Goal: Task Accomplishment & Management: Use online tool/utility

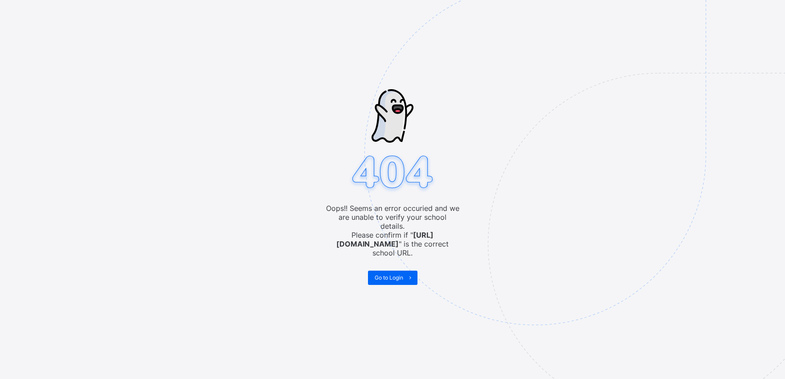
click at [201, 16] on div "Oops!! Seems an error occuried and we are unable to verify your school details.…" at bounding box center [392, 189] width 785 height 379
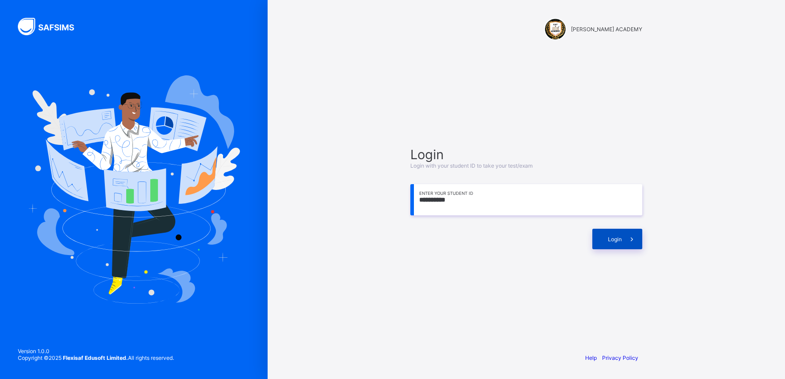
type input "**********"
click at [593, 238] on div "Login" at bounding box center [617, 239] width 50 height 21
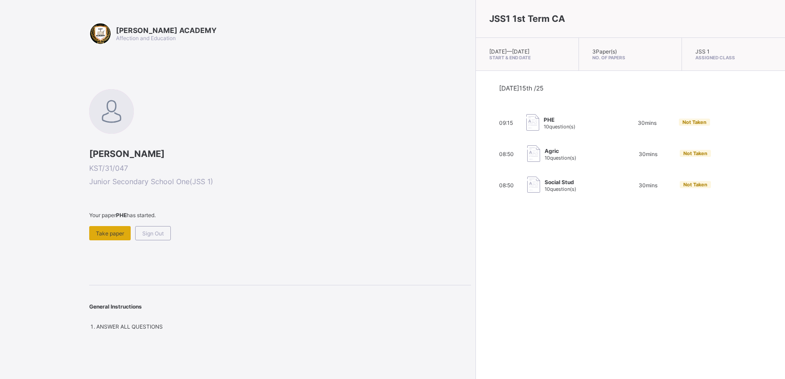
click at [100, 228] on div "Take paper" at bounding box center [109, 233] width 41 height 14
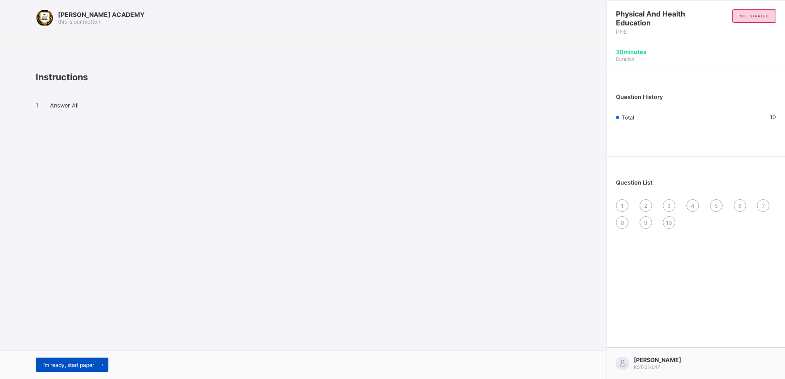
click at [60, 360] on div "I’m ready, start paper" at bounding box center [72, 365] width 73 height 14
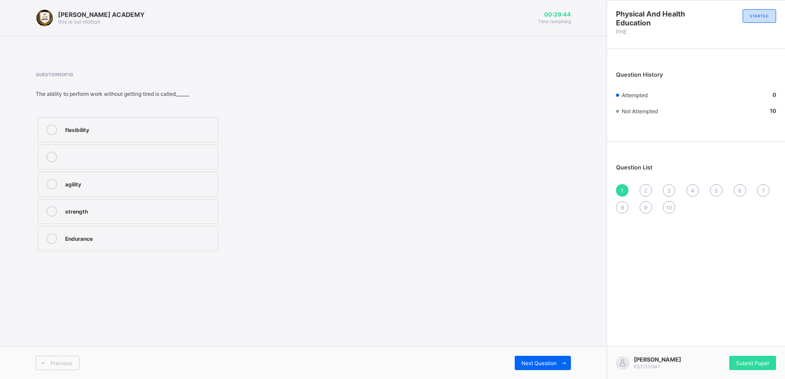
click at [49, 237] on icon at bounding box center [51, 238] width 11 height 11
click at [539, 356] on div "Next Question" at bounding box center [542, 363] width 56 height 14
click at [53, 209] on icon at bounding box center [51, 211] width 11 height 11
click at [549, 364] on span "Next Question" at bounding box center [538, 363] width 35 height 7
click at [41, 154] on label "good health habits" at bounding box center [128, 156] width 180 height 25
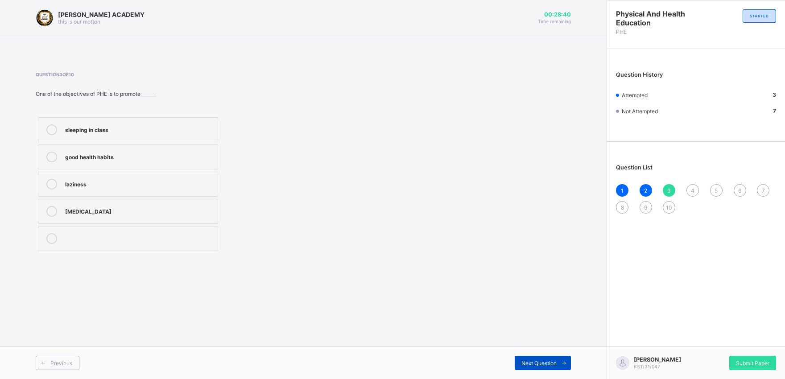
click at [546, 360] on span "Next Question" at bounding box center [538, 363] width 35 height 7
click at [46, 122] on label "cheating in exams" at bounding box center [128, 129] width 180 height 25
drag, startPoint x: 46, startPoint y: 122, endPoint x: 99, endPoint y: 197, distance: 91.5
click at [99, 197] on div "cheating in exams physical fitness dancing games and sports" at bounding box center [128, 184] width 185 height 138
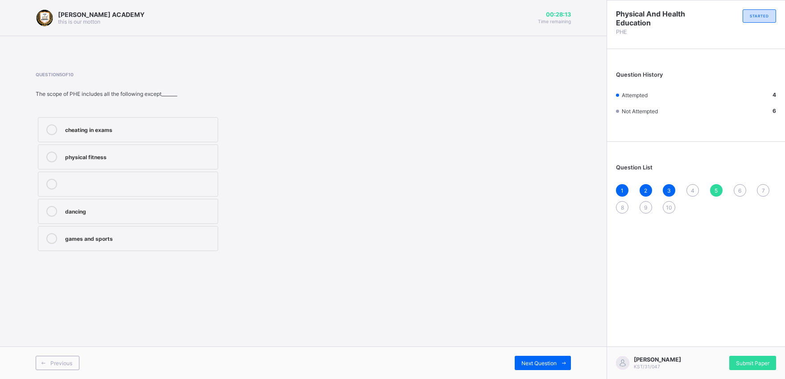
click at [512, 358] on div "Next Question" at bounding box center [436, 363] width 267 height 14
click at [555, 360] on span "Next Question" at bounding box center [538, 363] width 35 height 7
click at [697, 188] on div "4" at bounding box center [692, 190] width 12 height 12
click at [469, 286] on div "KAY ACADEMY this is our motton 00:27:57 Time remaining Question 4 of 10 The mai…" at bounding box center [303, 189] width 606 height 379
click at [58, 158] on div at bounding box center [52, 157] width 18 height 11
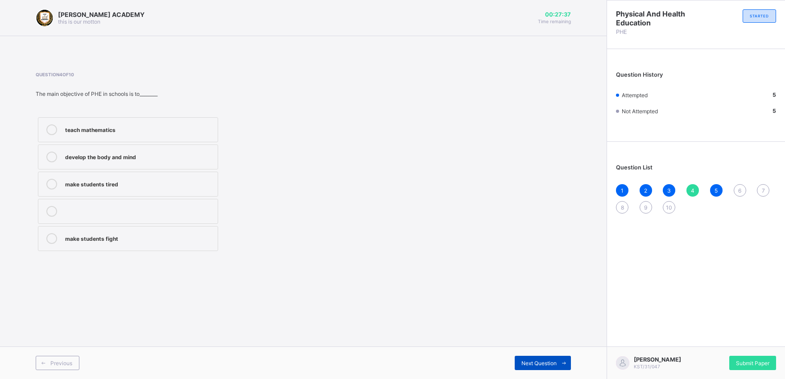
click at [535, 366] on span "Next Question" at bounding box center [538, 363] width 35 height 7
click at [559, 363] on span at bounding box center [563, 363] width 14 height 14
click at [558, 362] on span at bounding box center [563, 363] width 14 height 14
click at [740, 185] on div "6" at bounding box center [739, 190] width 12 height 12
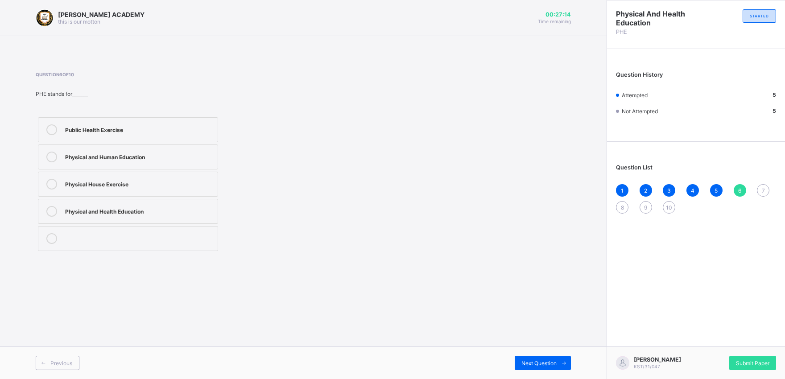
click at [53, 208] on icon at bounding box center [51, 211] width 11 height 11
click at [555, 355] on div "Previous Next Question" at bounding box center [303, 362] width 606 height 33
click at [555, 356] on div "Next Question" at bounding box center [542, 363] width 56 height 14
click at [48, 182] on icon at bounding box center [51, 184] width 11 height 11
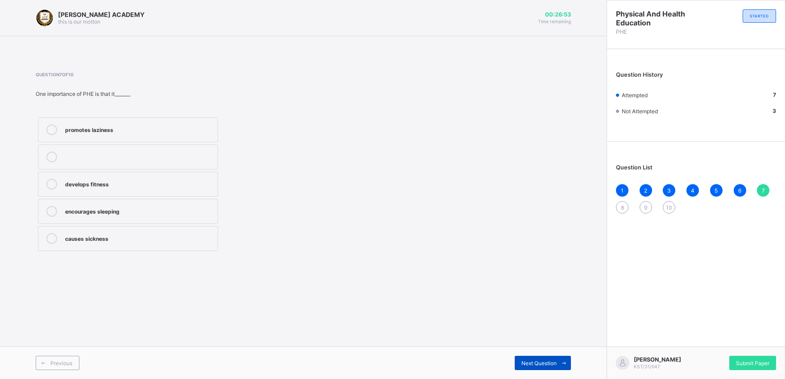
click at [549, 357] on div "Next Question" at bounding box center [542, 363] width 56 height 14
click at [621, 202] on div "8" at bounding box center [622, 207] width 12 height 12
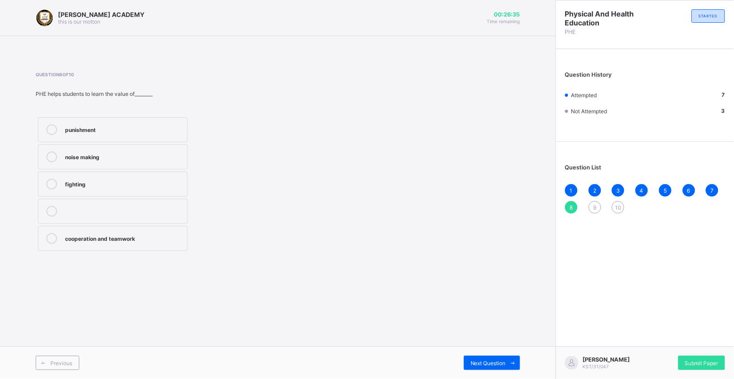
click at [49, 238] on icon at bounding box center [51, 238] width 11 height 11
click at [513, 366] on span at bounding box center [513, 363] width 14 height 14
click at [48, 153] on icon at bounding box center [51, 157] width 11 height 11
click at [493, 362] on span "Next Question" at bounding box center [488, 363] width 35 height 7
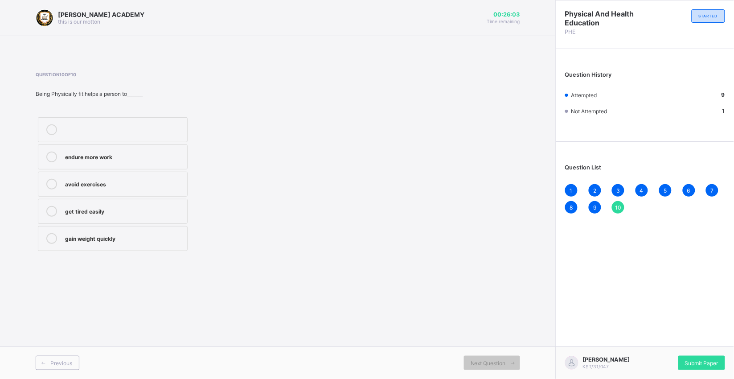
click at [39, 152] on label "endure more work" at bounding box center [113, 156] width 150 height 25
click at [709, 358] on div "Submit Paper" at bounding box center [702, 363] width 47 height 14
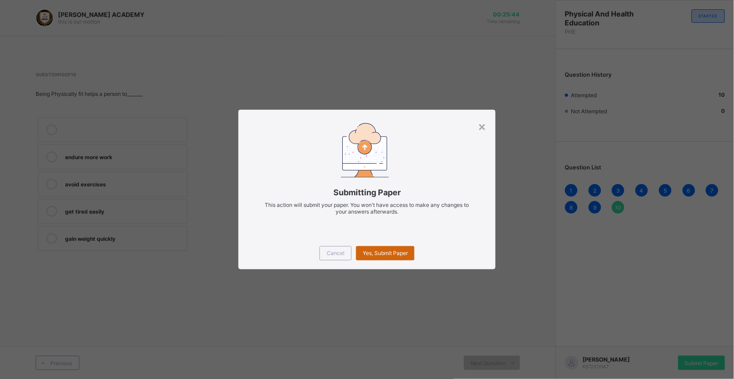
click at [388, 252] on span "Yes, Submit Paper" at bounding box center [385, 253] width 45 height 7
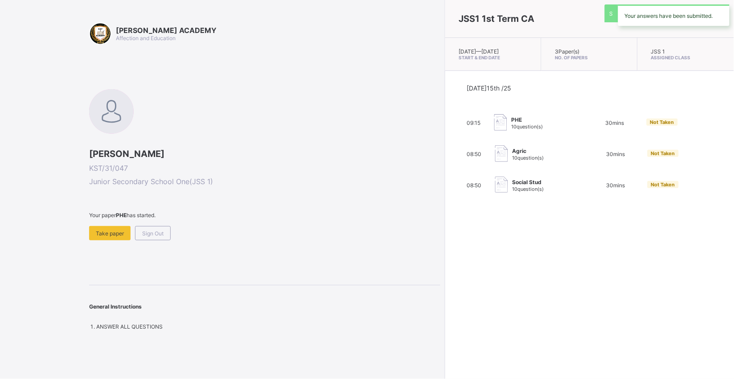
click at [445, 251] on div "JSS1 1st Term CA Wed, Oct 15th 2025 — Wed, Oct 15th 2025 Start & End Date 3 Pap…" at bounding box center [589, 189] width 289 height 379
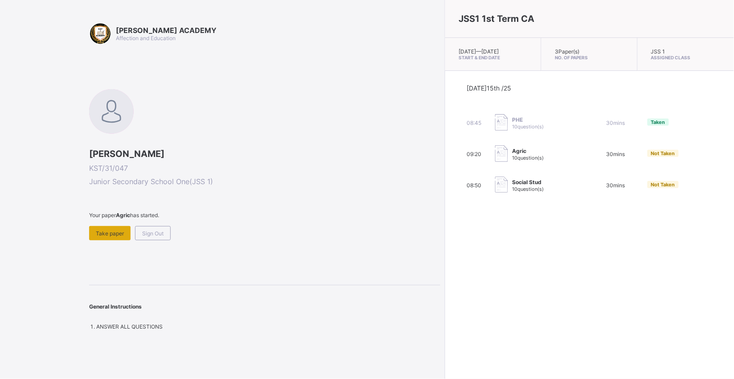
click at [114, 232] on span "Take paper" at bounding box center [110, 233] width 28 height 7
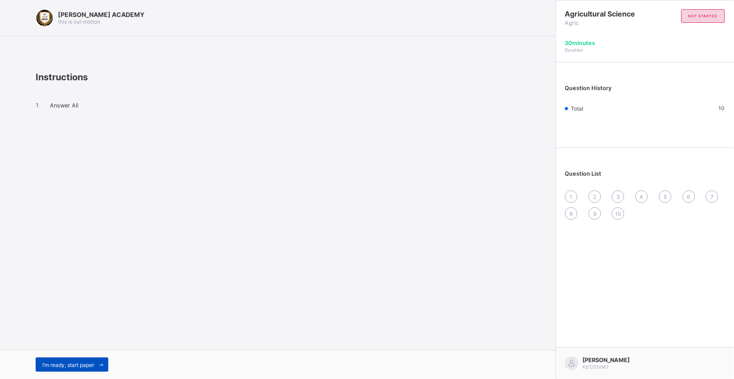
click at [81, 363] on span "I’m ready, start paper" at bounding box center [68, 365] width 52 height 7
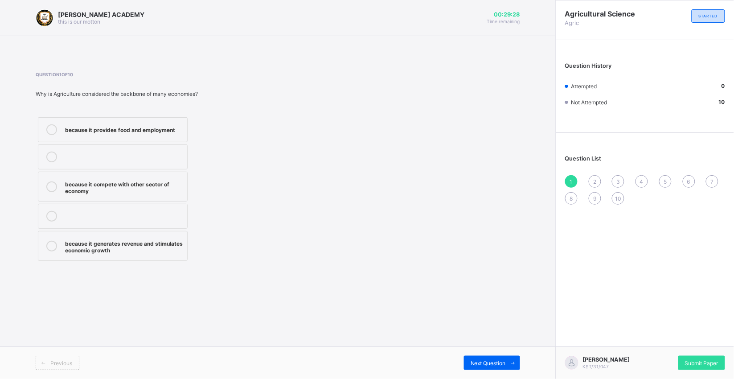
click at [41, 170] on div "because it provides food and employment because it compete with other sector of…" at bounding box center [113, 189] width 154 height 148
click at [50, 119] on label "because it provides food and employment" at bounding box center [113, 129] width 150 height 25
click at [493, 362] on span "Next Question" at bounding box center [488, 363] width 35 height 7
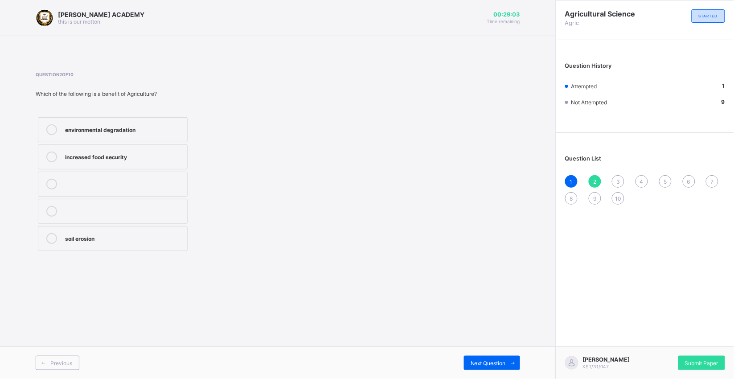
click at [49, 151] on label "increased food security" at bounding box center [113, 156] width 150 height 25
click at [487, 362] on span "Next Question" at bounding box center [488, 363] width 35 height 7
click at [47, 181] on icon at bounding box center [51, 184] width 11 height 11
click at [479, 358] on div "Next Question" at bounding box center [492, 363] width 56 height 14
click at [49, 185] on icon at bounding box center [51, 184] width 11 height 11
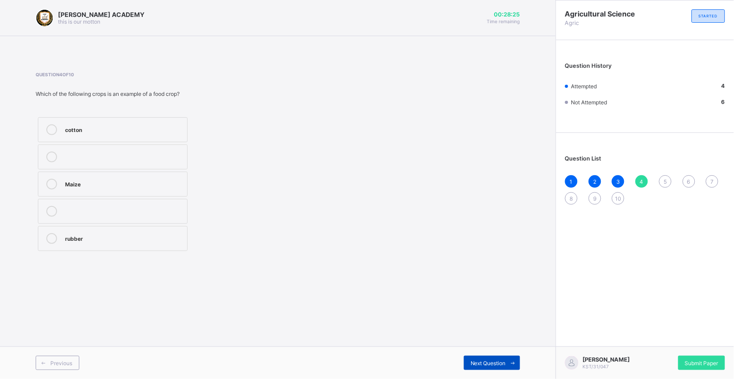
click at [495, 363] on span "Next Question" at bounding box center [488, 363] width 35 height 7
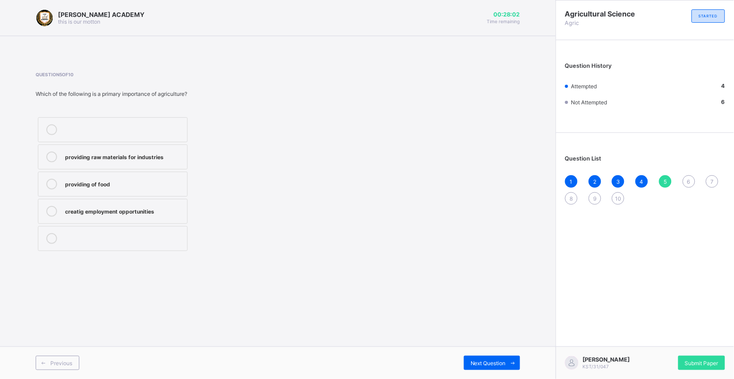
click at [45, 175] on label "providing of food" at bounding box center [113, 184] width 150 height 25
click at [514, 354] on div "Previous Next Question" at bounding box center [278, 362] width 556 height 33
click at [495, 362] on span "Next Question" at bounding box center [488, 363] width 35 height 7
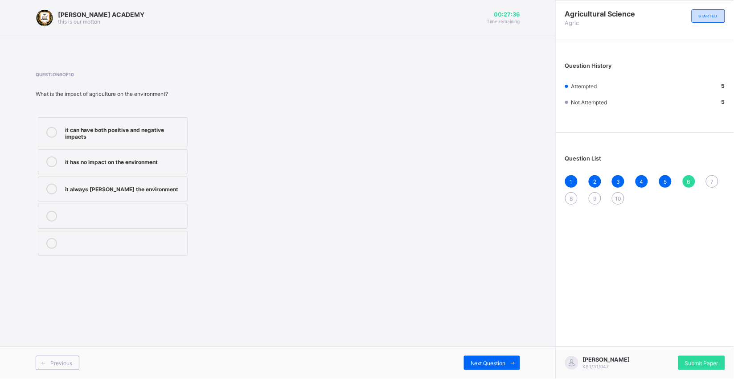
click at [45, 130] on div at bounding box center [52, 132] width 18 height 16
click at [482, 363] on span "Next Question" at bounding box center [488, 363] width 35 height 7
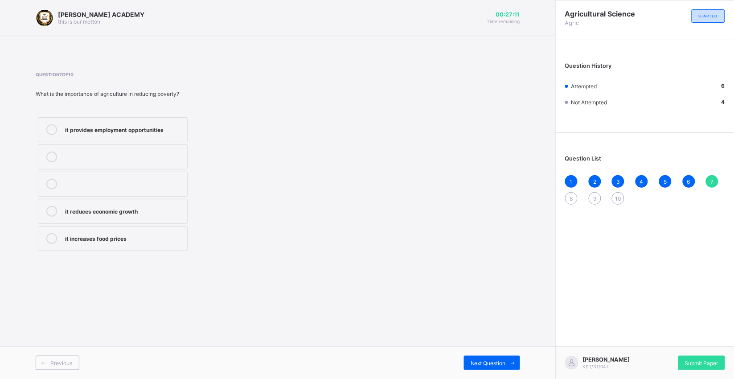
click at [52, 123] on label "it provides employment opportunities" at bounding box center [113, 129] width 150 height 25
click at [474, 359] on div "Next Question" at bounding box center [492, 363] width 56 height 14
click at [49, 239] on icon at bounding box center [51, 238] width 11 height 11
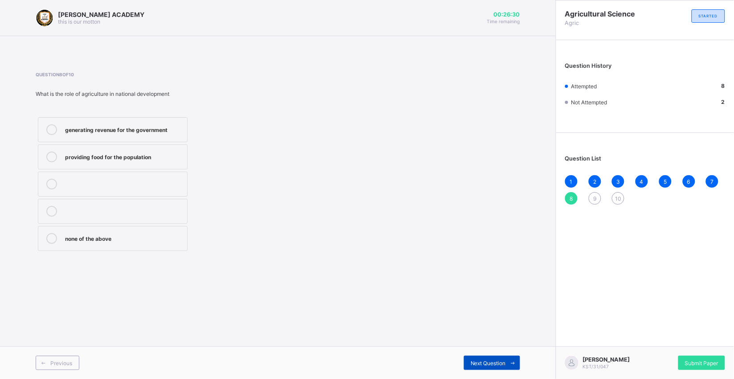
click at [483, 362] on span "Next Question" at bounding box center [488, 363] width 35 height 7
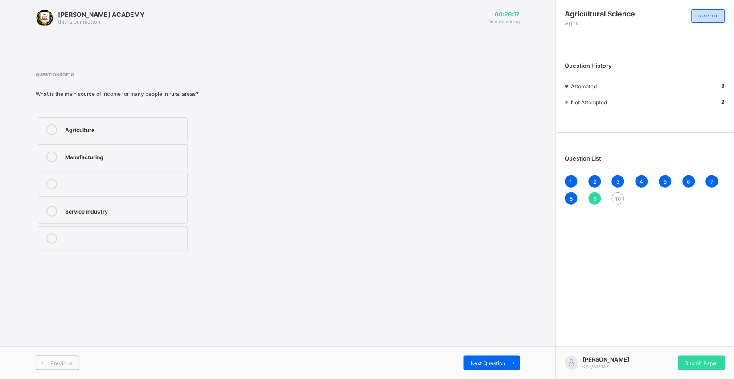
click at [50, 124] on icon at bounding box center [51, 129] width 11 height 11
click at [471, 363] on span "Next Question" at bounding box center [488, 363] width 35 height 7
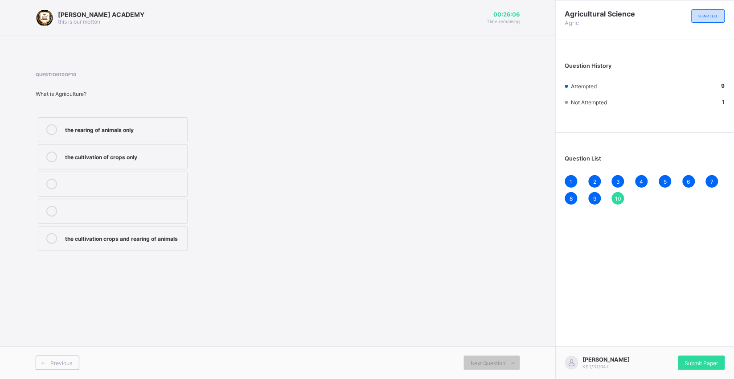
click at [174, 233] on div "the cultivation crops and rearing of animals" at bounding box center [124, 237] width 118 height 9
click at [493, 360] on span "Next Question" at bounding box center [488, 363] width 35 height 7
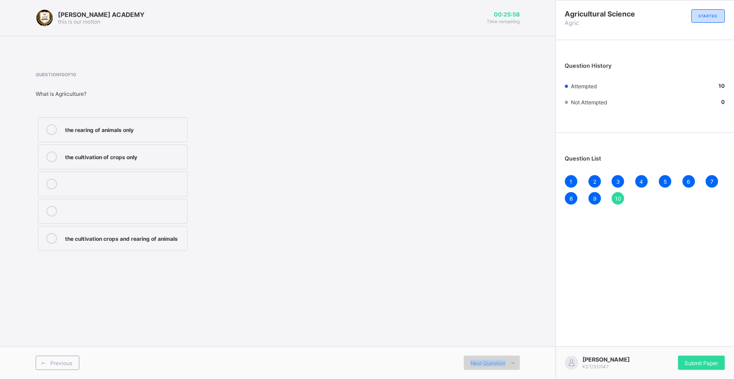
click at [493, 360] on span "Next Question" at bounding box center [488, 363] width 35 height 7
click at [493, 363] on span "Next Question" at bounding box center [488, 363] width 35 height 7
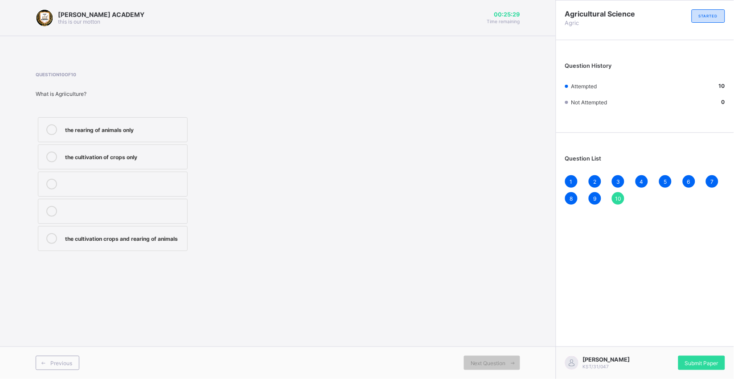
click at [482, 355] on div "Previous Next Question" at bounding box center [278, 362] width 556 height 33
click at [480, 363] on span "Next Question" at bounding box center [488, 363] width 35 height 7
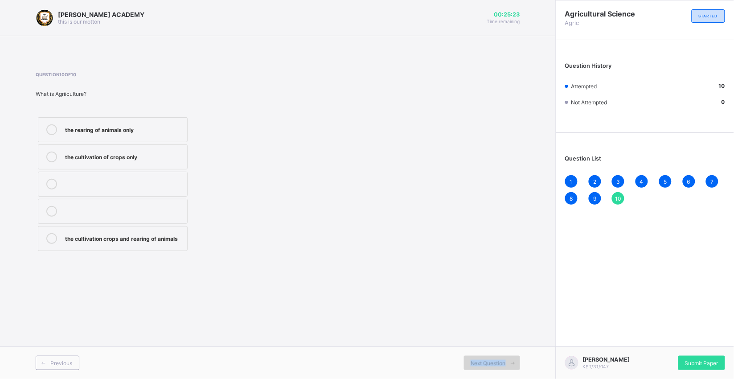
click at [480, 363] on span "Next Question" at bounding box center [488, 363] width 35 height 7
click at [147, 233] on label "the cultivation crops and rearing of animals" at bounding box center [113, 238] width 150 height 25
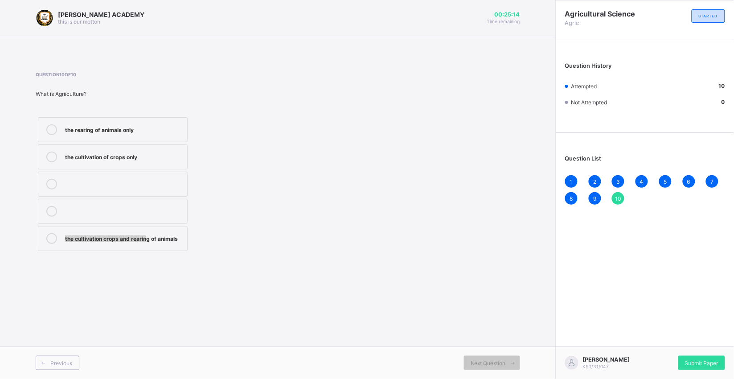
drag, startPoint x: 146, startPoint y: 233, endPoint x: 46, endPoint y: 235, distance: 100.3
click at [46, 235] on label "the cultivation crops and rearing of animals" at bounding box center [113, 238] width 150 height 25
click at [46, 235] on div at bounding box center [52, 238] width 18 height 11
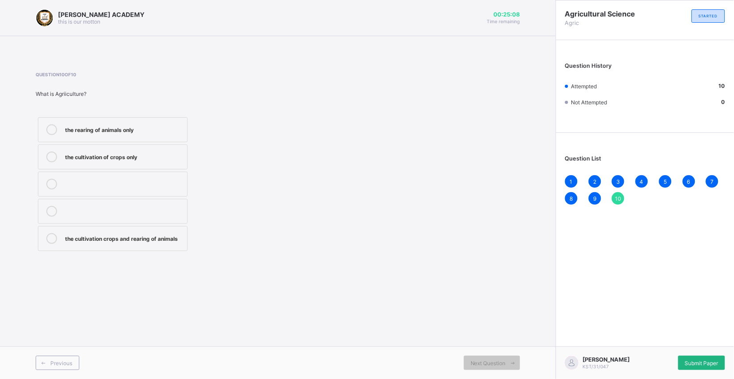
click at [700, 356] on div "Submit Paper" at bounding box center [702, 363] width 47 height 14
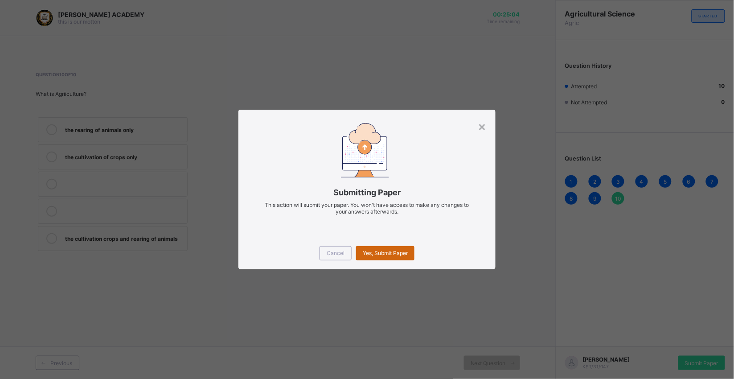
click at [380, 247] on div "Yes, Submit Paper" at bounding box center [385, 253] width 58 height 14
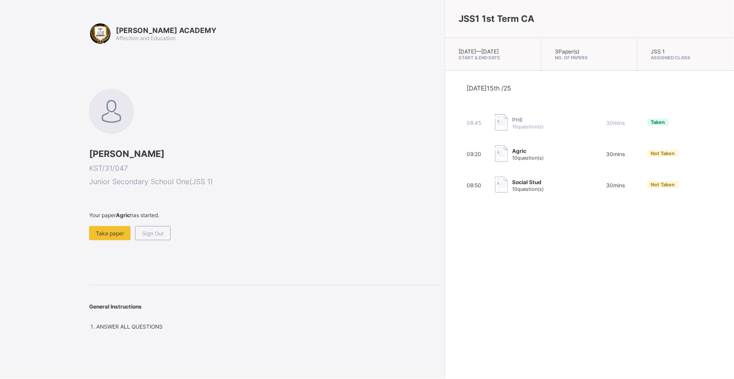
click at [565, 155] on div "09:20 Agric 10 question(s) 30 mins Not Taken" at bounding box center [590, 154] width 246 height 18
click at [578, 152] on div "09:20 Agric 10 question(s) 30 mins Not Taken" at bounding box center [590, 154] width 246 height 18
click at [104, 230] on span "Take paper" at bounding box center [110, 233] width 28 height 7
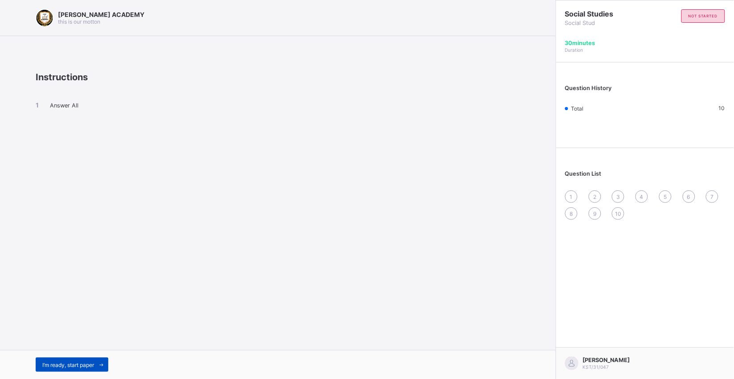
click at [68, 366] on span "I’m ready, start paper" at bounding box center [68, 365] width 52 height 7
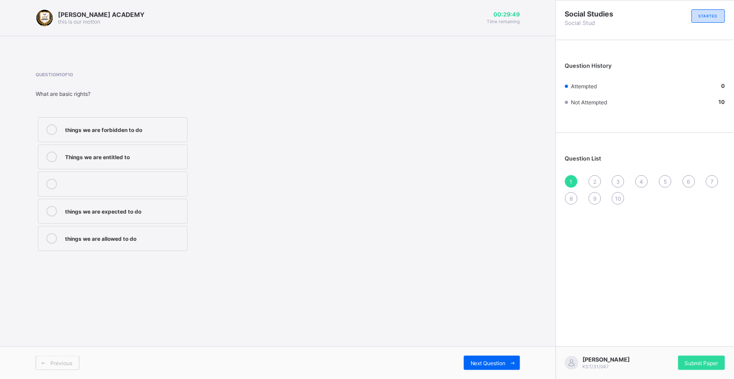
click at [121, 148] on label "Things we are entitled to" at bounding box center [113, 156] width 150 height 25
click at [493, 360] on span "Next Question" at bounding box center [488, 363] width 35 height 7
click at [82, 128] on div "taking care of our duties" at bounding box center [124, 128] width 118 height 9
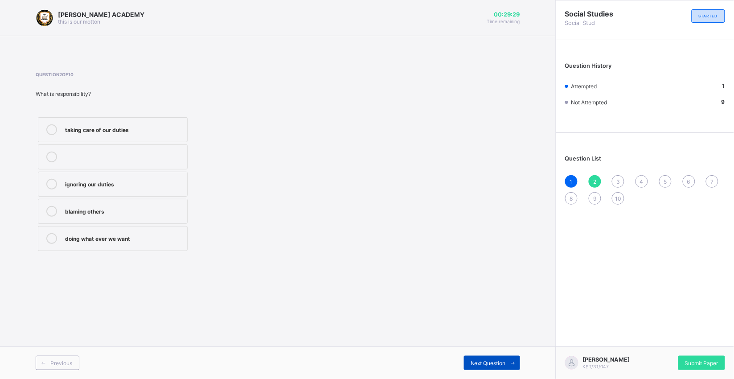
click at [505, 362] on span "Next Question" at bounding box center [488, 363] width 35 height 7
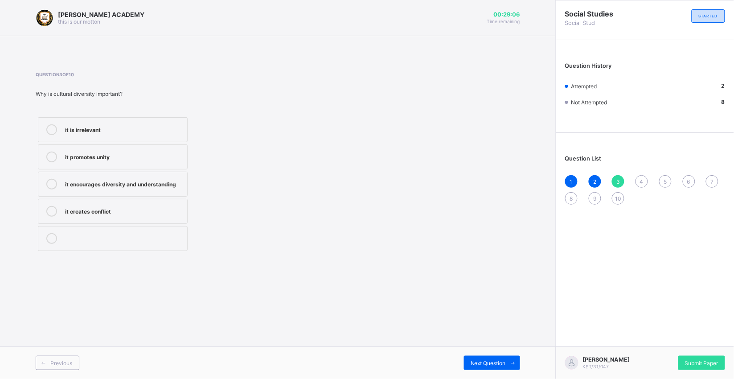
click at [46, 180] on div at bounding box center [52, 184] width 18 height 11
click at [511, 362] on icon at bounding box center [513, 363] width 7 height 6
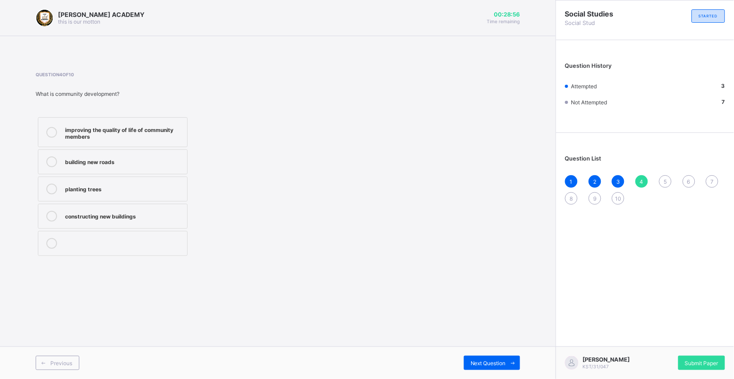
click at [147, 128] on div "improving the quality of life of community members" at bounding box center [124, 132] width 118 height 16
click at [480, 356] on div "Next Question" at bounding box center [492, 363] width 56 height 14
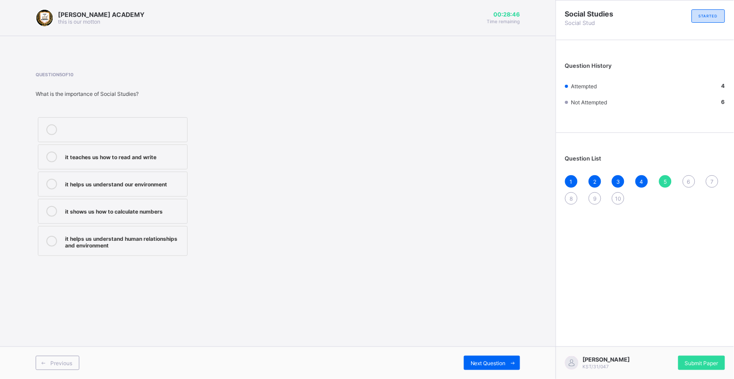
click at [177, 242] on div "it helps us understand human relationships and environment" at bounding box center [124, 241] width 118 height 16
click at [478, 360] on span "Next Question" at bounding box center [488, 363] width 35 height 7
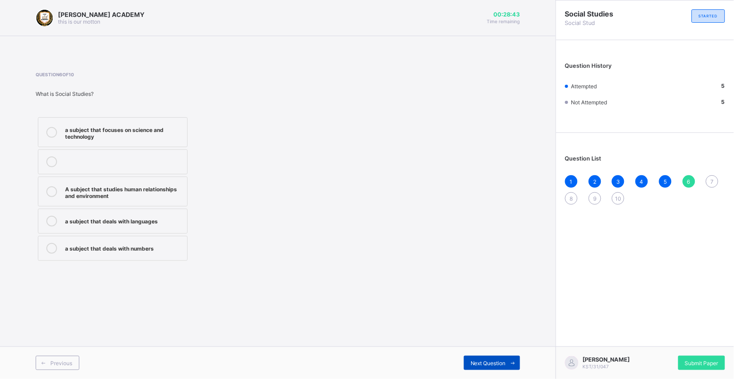
click at [478, 360] on span "Next Question" at bounding box center [488, 363] width 35 height 7
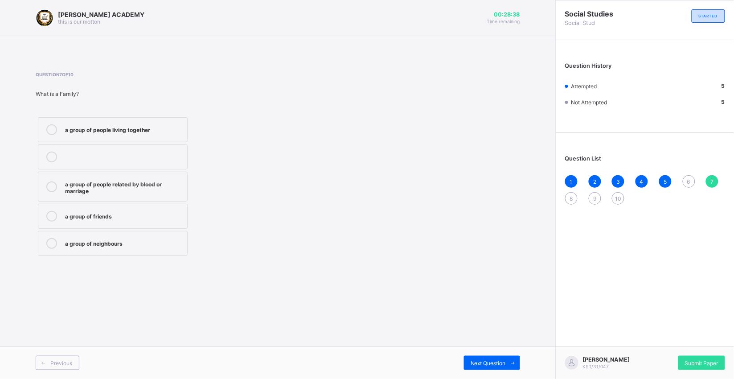
click at [691, 179] on span "6" at bounding box center [688, 181] width 3 height 7
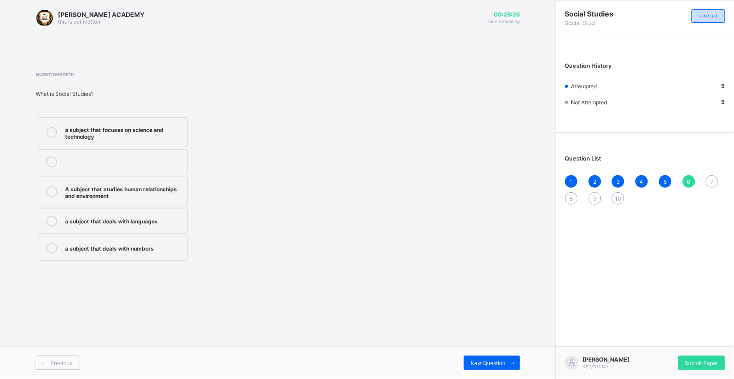
click at [152, 188] on div "A subject that studies human relationships and environment" at bounding box center [124, 192] width 118 height 16
click at [502, 364] on span "Next Question" at bounding box center [488, 363] width 35 height 7
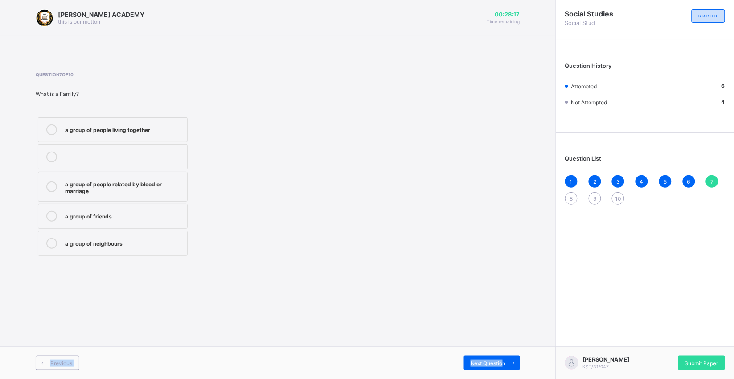
drag, startPoint x: 502, startPoint y: 364, endPoint x: 324, endPoint y: 233, distance: 221.0
click at [324, 233] on div "KAY ACADEMY this is our motton 00:28:17 Time remaining Question 7 of 10 What is…" at bounding box center [278, 189] width 556 height 379
click at [167, 178] on label "a group of people related by blood or marriage" at bounding box center [113, 187] width 150 height 30
click at [506, 358] on div "Next Question" at bounding box center [492, 363] width 56 height 14
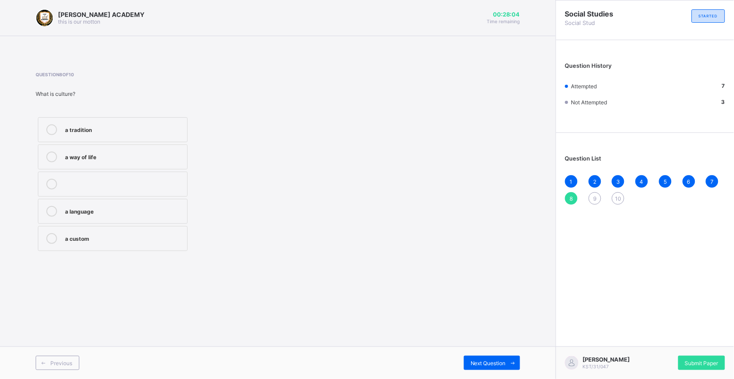
click at [103, 160] on div "a way of life" at bounding box center [124, 156] width 118 height 9
click at [492, 366] on div "Next Question" at bounding box center [492, 363] width 56 height 14
click at [141, 232] on label "flags and anthems" at bounding box center [113, 238] width 150 height 25
click at [480, 360] on span "Next Question" at bounding box center [488, 363] width 35 height 7
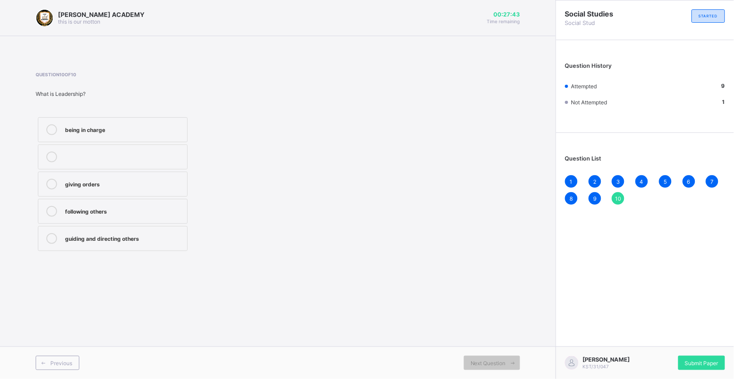
click at [159, 238] on div "guiding and directing others" at bounding box center [124, 237] width 118 height 9
click at [706, 360] on span "Submit Paper" at bounding box center [701, 363] width 33 height 7
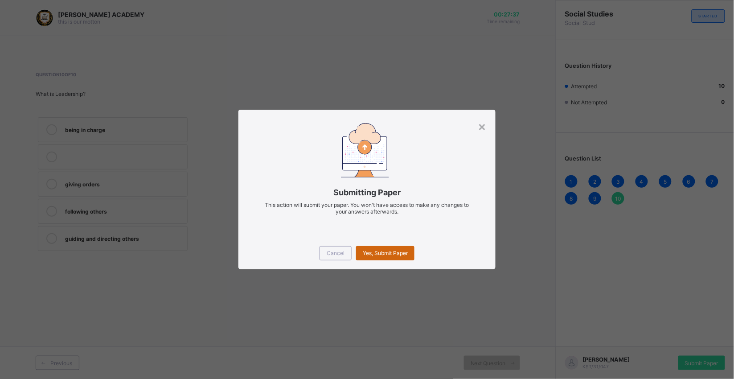
click at [400, 253] on span "Yes, Submit Paper" at bounding box center [385, 253] width 45 height 7
click at [400, 253] on div "Yes, Submit Paper" at bounding box center [385, 253] width 58 height 14
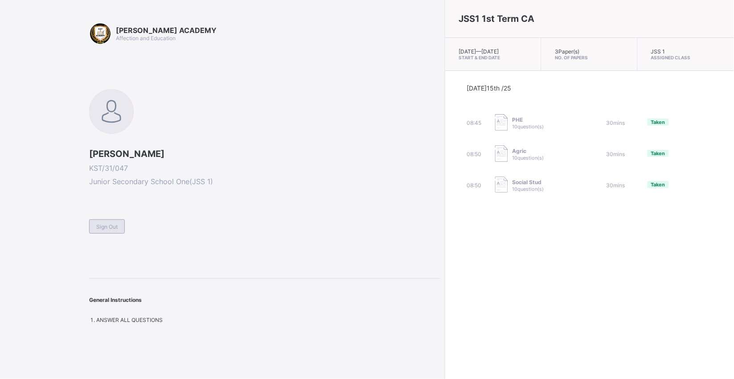
click at [119, 223] on div "Sign Out" at bounding box center [107, 226] width 36 height 14
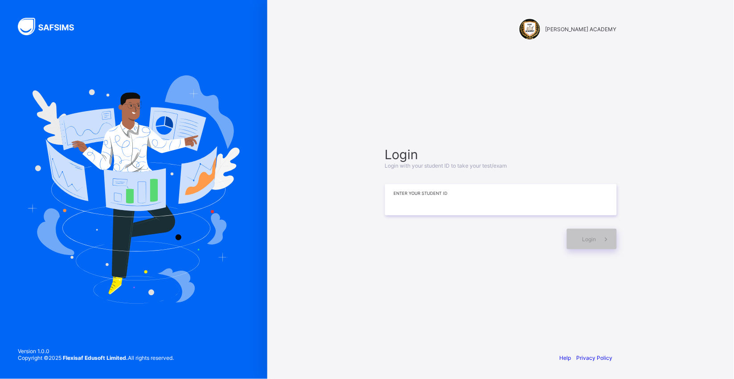
click at [390, 187] on input at bounding box center [501, 199] width 232 height 31
type input "**********"
click at [584, 242] on div "Login" at bounding box center [592, 239] width 50 height 21
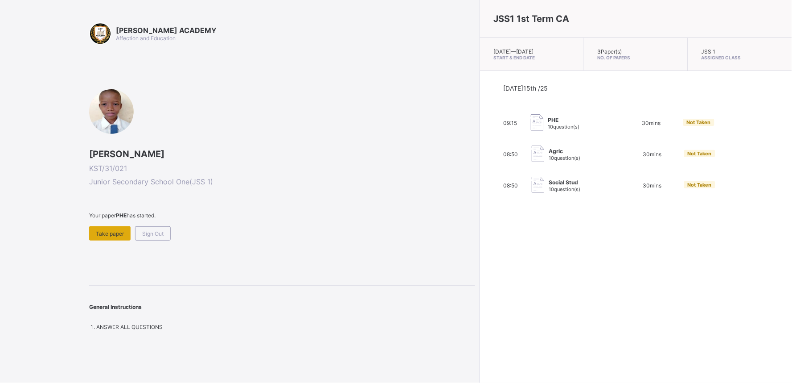
click at [106, 226] on div "Take paper" at bounding box center [109, 233] width 41 height 14
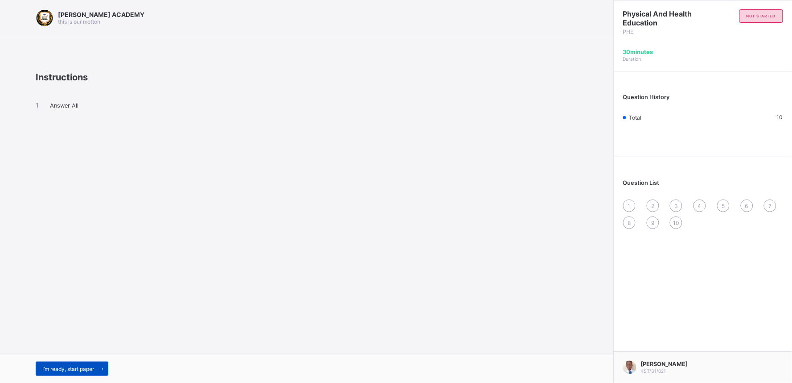
click at [54, 364] on div "I’m ready, start paper" at bounding box center [72, 368] width 73 height 14
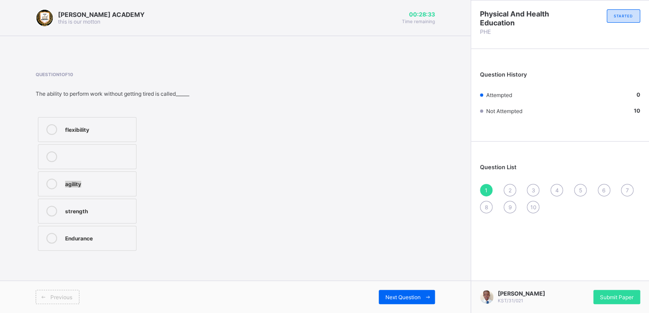
drag, startPoint x: 175, startPoint y: 161, endPoint x: 172, endPoint y: 170, distance: 9.4
click at [172, 170] on div "flexibility agility strength Endurance" at bounding box center [122, 184] width 172 height 138
click at [100, 132] on div "flexibility" at bounding box center [98, 128] width 66 height 9
click at [414, 299] on span "Next Question" at bounding box center [402, 297] width 35 height 7
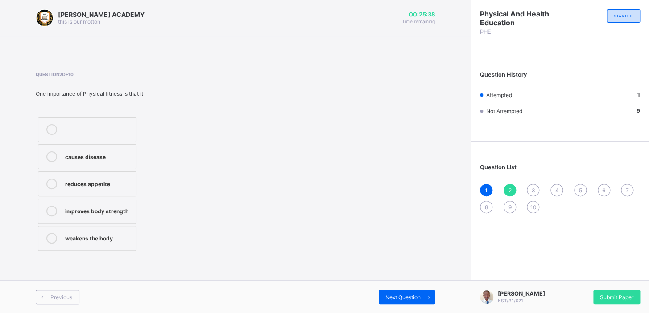
click at [101, 208] on div "improves body strength" at bounding box center [98, 210] width 66 height 9
click at [405, 294] on span "Next Question" at bounding box center [402, 297] width 35 height 7
click at [126, 156] on div "good health habits" at bounding box center [98, 156] width 66 height 9
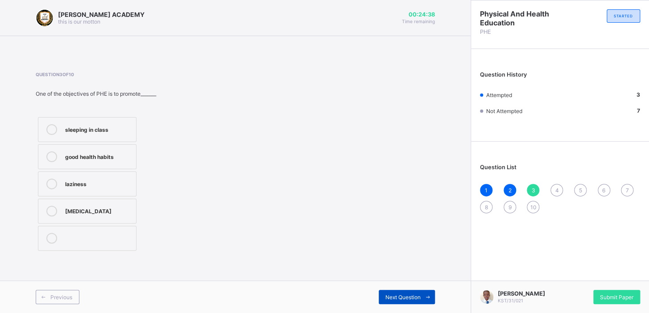
click at [399, 297] on span "Next Question" at bounding box center [402, 297] width 35 height 7
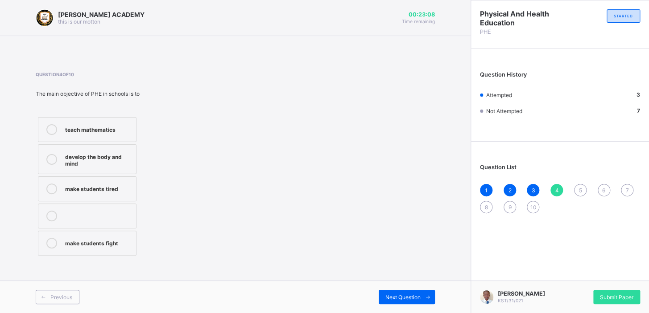
click at [107, 152] on div "develop the body and mind" at bounding box center [98, 160] width 66 height 16
click at [401, 291] on div "Next Question" at bounding box center [406, 297] width 56 height 14
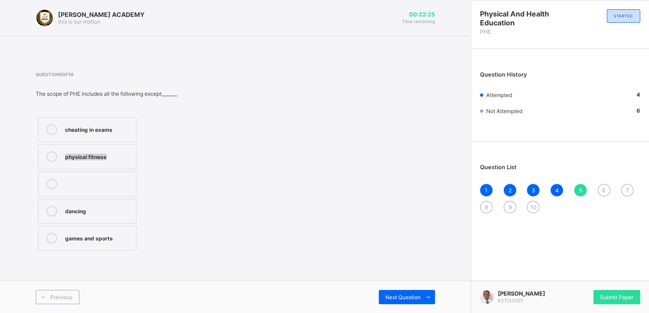
drag, startPoint x: 187, startPoint y: 143, endPoint x: 177, endPoint y: 115, distance: 30.1
click at [177, 115] on div "cheating in exams physical fitness dancing games and sports" at bounding box center [122, 184] width 172 height 138
click at [410, 292] on div "Next Question" at bounding box center [406, 297] width 56 height 14
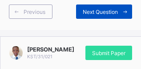
click at [78, 10] on div "Next Question" at bounding box center [104, 11] width 56 height 14
click at [87, 12] on span "Next Question" at bounding box center [100, 11] width 35 height 7
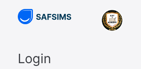
scroll to position [27, 0]
